Goal: Task Accomplishment & Management: Manage account settings

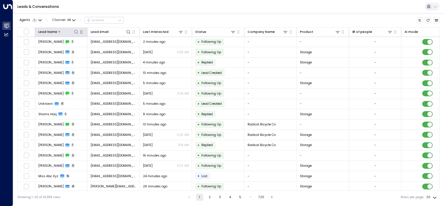
click at [76, 33] on icon at bounding box center [76, 32] width 4 height 4
type input "**********"
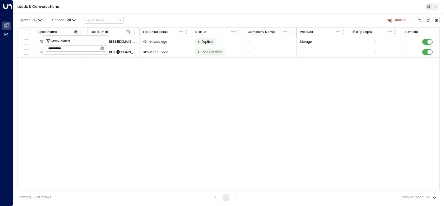
drag, startPoint x: 282, startPoint y: 78, endPoint x: 237, endPoint y: 66, distance: 46.6
click at [281, 78] on div "Lead Name Lead Email Last Interacted Status Company Name Product # of people AI…" at bounding box center [228, 108] width 422 height 163
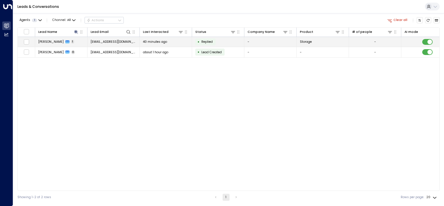
click at [202, 42] on span "Replied" at bounding box center [206, 41] width 11 height 4
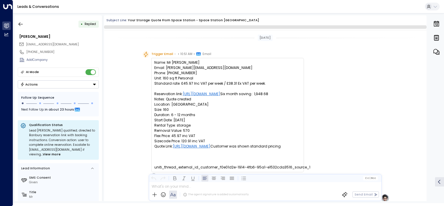
scroll to position [151, 0]
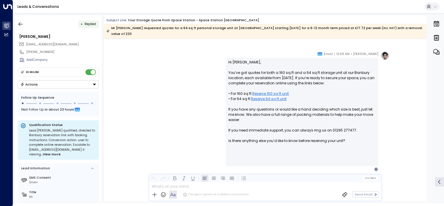
click at [79, 82] on button "Actions" at bounding box center [58, 84] width 81 height 8
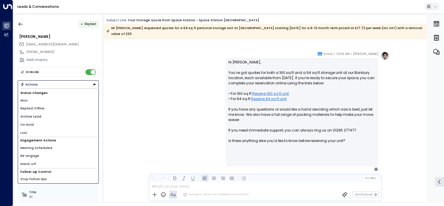
drag, startPoint x: 46, startPoint y: 108, endPoint x: 41, endPoint y: 85, distance: 23.9
click at [46, 108] on li "Replied Offline" at bounding box center [58, 108] width 80 height 8
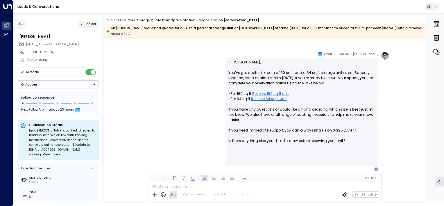
click at [19, 22] on icon "button" at bounding box center [21, 24] width 6 height 6
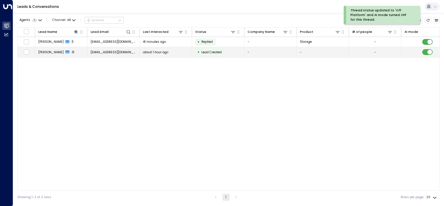
click at [127, 52] on span "[EMAIL_ADDRESS][DOMAIN_NAME]" at bounding box center [114, 52] width 46 height 4
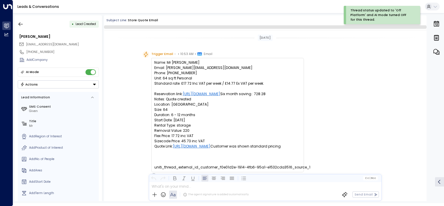
scroll to position [30, 0]
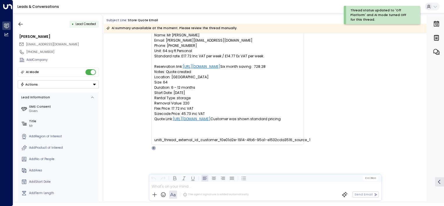
click at [68, 82] on button "Actions" at bounding box center [58, 84] width 81 height 8
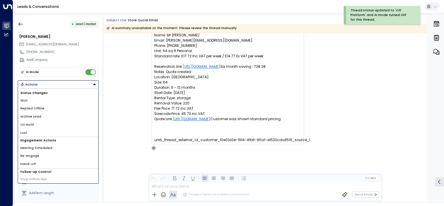
click at [51, 109] on li "Replied Offline" at bounding box center [58, 108] width 80 height 8
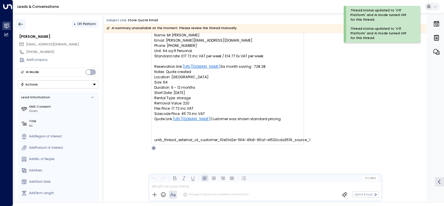
click at [22, 25] on icon "button" at bounding box center [21, 24] width 6 height 6
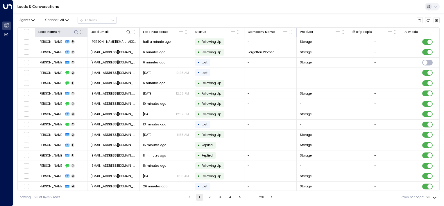
click at [76, 32] on icon at bounding box center [76, 32] width 5 height 5
type input "**********"
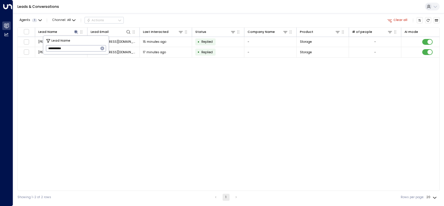
drag, startPoint x: 106, startPoint y: 82, endPoint x: 130, endPoint y: 68, distance: 28.2
click at [107, 82] on div "Lead Name Lead Email Last Interacted Status Company Name Product # of people AI…" at bounding box center [228, 108] width 422 height 163
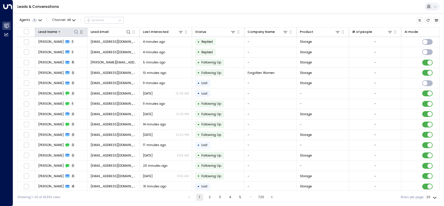
click at [74, 33] on icon at bounding box center [76, 32] width 5 height 5
type input "**********"
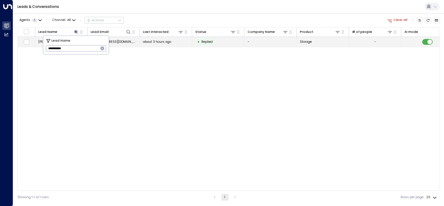
click at [157, 38] on td "about 3 hours ago" at bounding box center [166, 42] width 52 height 10
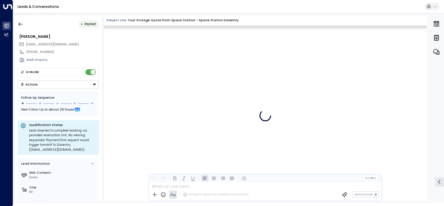
scroll to position [245, 0]
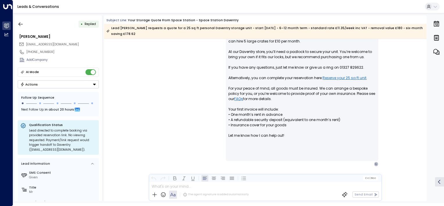
click at [79, 85] on button "Actions" at bounding box center [58, 84] width 81 height 8
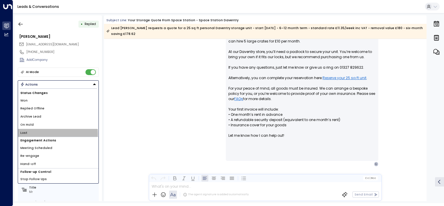
click at [32, 133] on li "Lost" at bounding box center [58, 133] width 80 height 8
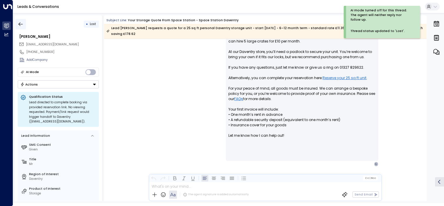
click at [19, 24] on icon "button" at bounding box center [21, 24] width 4 height 4
